Goal: Navigation & Orientation: Go to known website

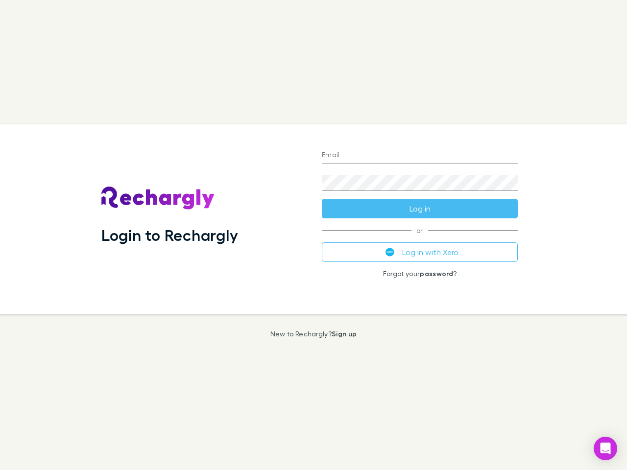
click at [314, 235] on div "Login to Rechargly" at bounding box center [204, 219] width 221 height 190
click at [420, 156] on input "Email" at bounding box center [420, 156] width 196 height 16
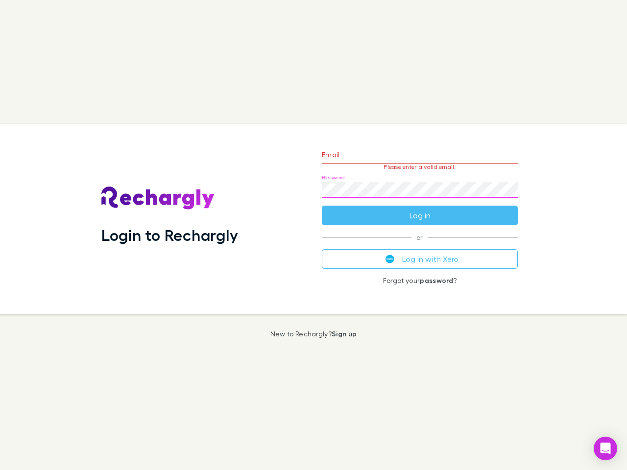
click at [420, 209] on form "Email Please enter a valid email. Password Log in" at bounding box center [420, 182] width 196 height 85
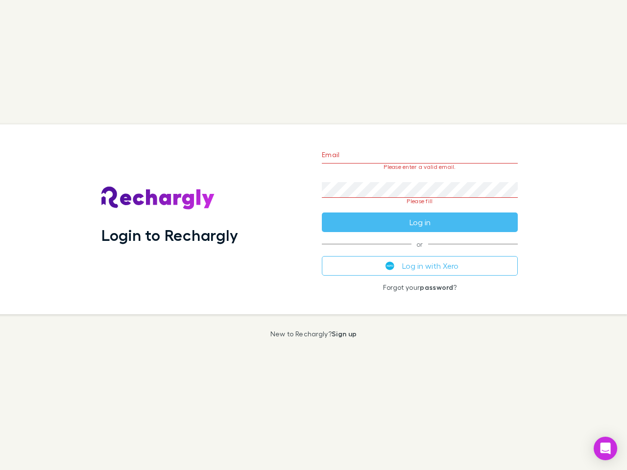
click at [420, 252] on div "Email Please enter a valid email. Password Please fill Log in or Log in with Xe…" at bounding box center [420, 219] width 212 height 190
click at [606, 449] on icon "Open Intercom Messenger" at bounding box center [606, 449] width 10 height 12
